Goal: Task Accomplishment & Management: Manage account settings

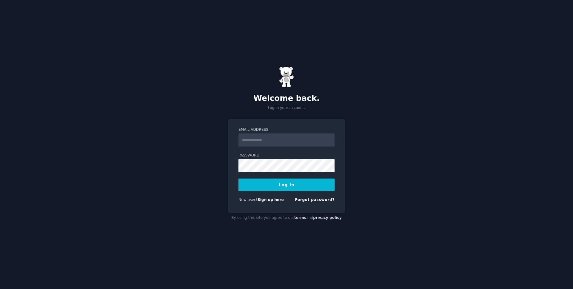
click at [275, 138] on input "Email Address" at bounding box center [286, 139] width 96 height 13
type input "**********"
click at [296, 181] on button "Log In" at bounding box center [286, 184] width 96 height 13
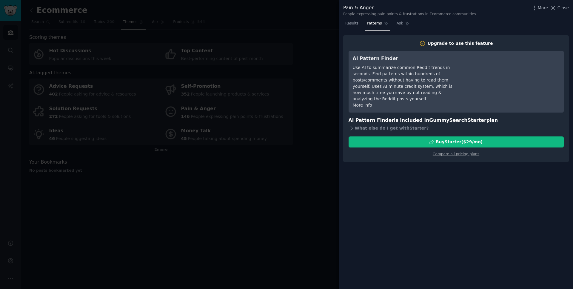
click at [299, 188] on div at bounding box center [286, 144] width 573 height 289
